Goal: Navigation & Orientation: Find specific page/section

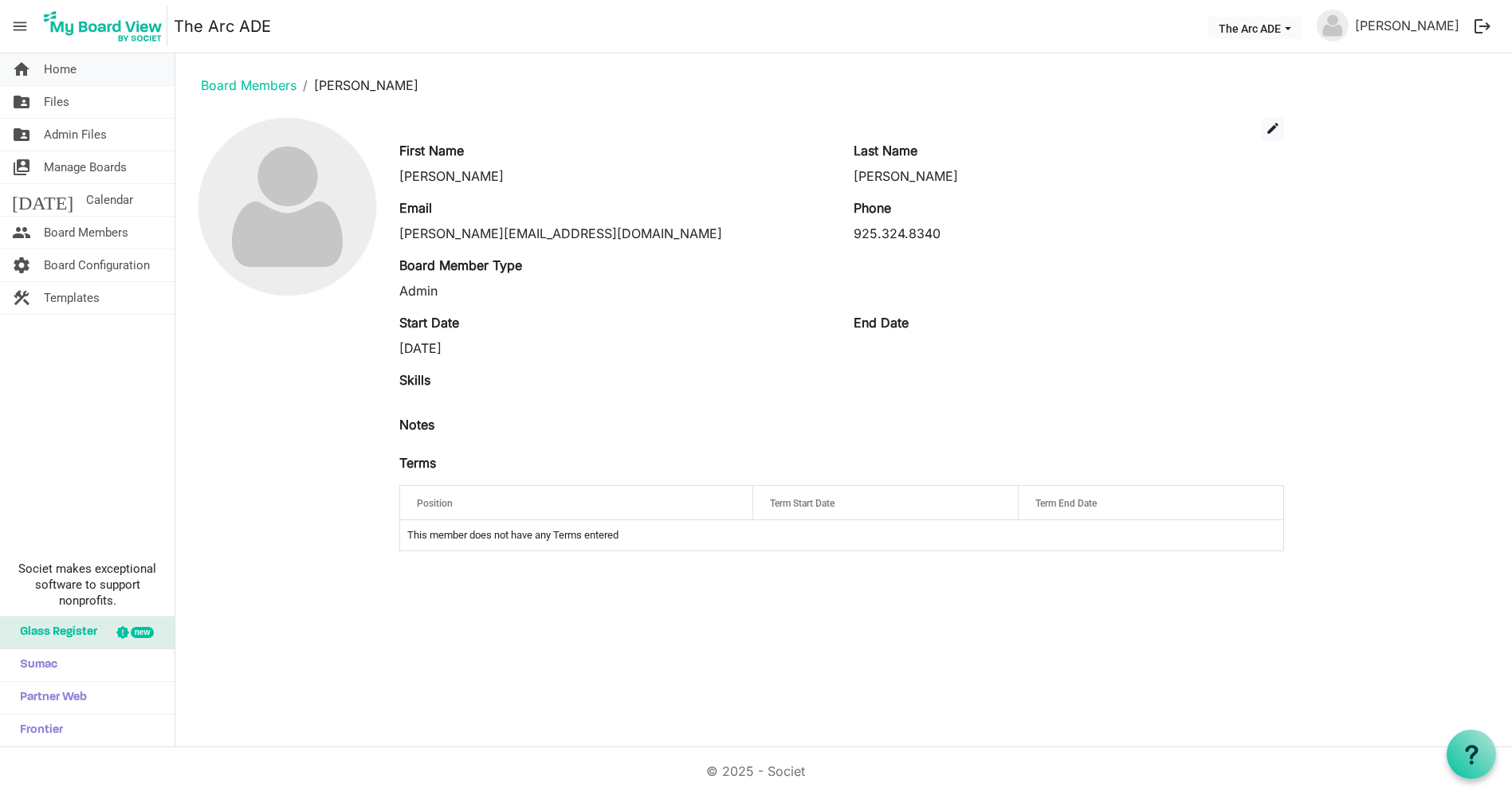
click at [75, 76] on span "Home" at bounding box center [59, 69] width 33 height 32
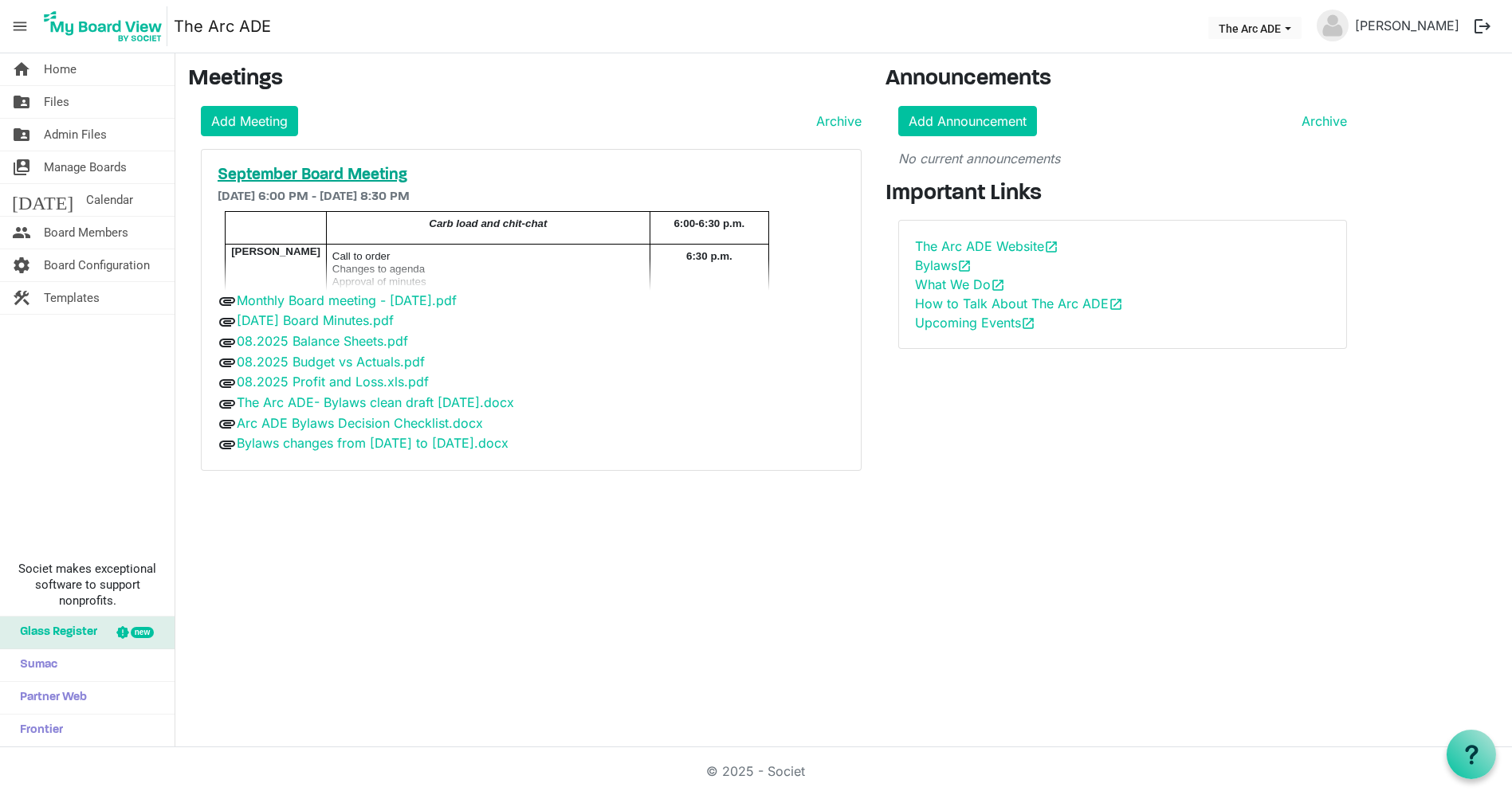
click at [343, 175] on h5 "September Board Meeting" at bounding box center [530, 175] width 627 height 19
